Goal: Transaction & Acquisition: Purchase product/service

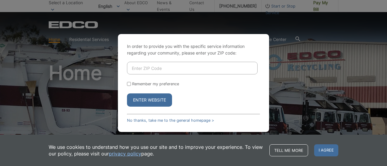
click at [187, 67] on input "Enter ZIP Code" at bounding box center [192, 68] width 130 height 13
type input "92084"
click at [130, 85] on input "Remember my preference" at bounding box center [129, 84] width 4 height 4
checkbox input "true"
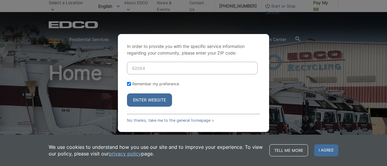
click at [152, 101] on button "Enter Website" at bounding box center [149, 100] width 45 height 13
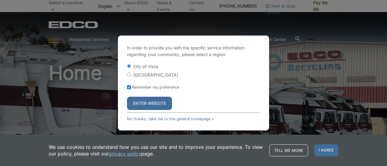
click at [152, 101] on button "Enter Website" at bounding box center [149, 103] width 45 height 13
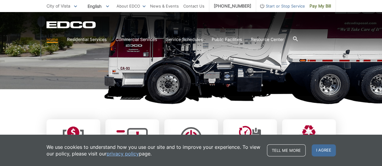
scroll to position [119, 0]
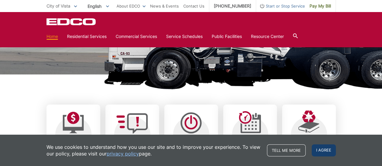
click at [318, 150] on span "I agree" at bounding box center [324, 151] width 24 height 12
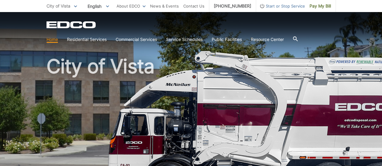
scroll to position [3, 0]
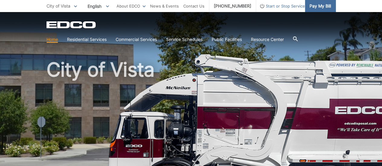
click at [321, 7] on span "Pay My Bill" at bounding box center [320, 6] width 21 height 7
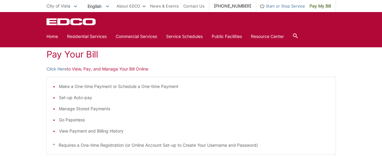
scroll to position [83, 0]
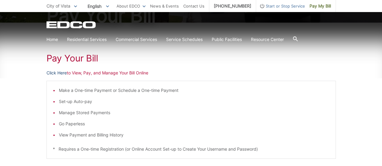
click at [62, 72] on link "Click Here" at bounding box center [57, 73] width 20 height 7
